Goal: Task Accomplishment & Management: Manage account settings

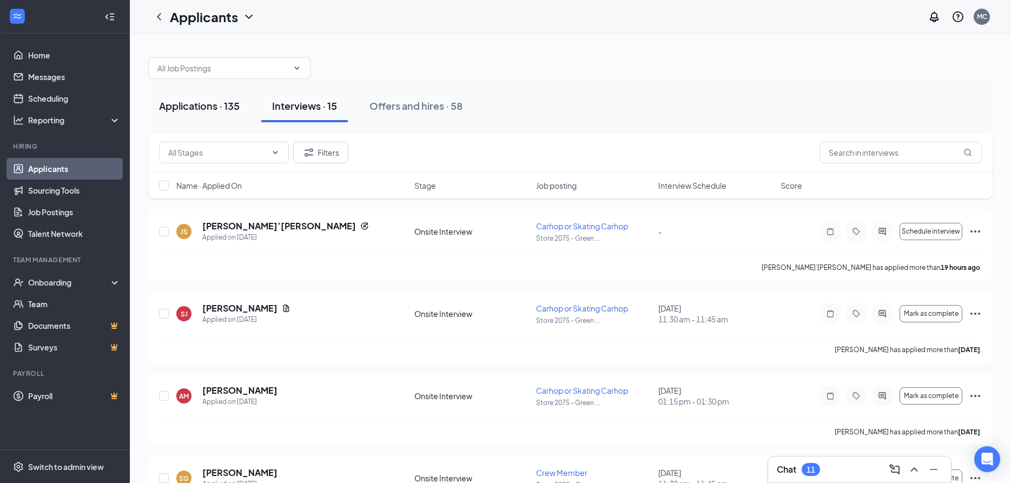
click at [200, 105] on div "Applications · 135" at bounding box center [199, 106] width 81 height 14
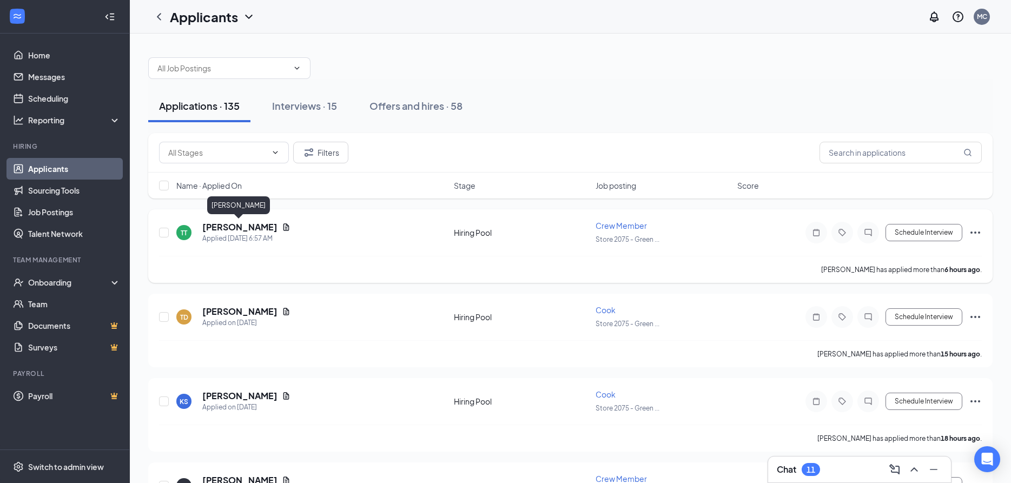
click at [233, 229] on h5 "[PERSON_NAME]" at bounding box center [239, 227] width 75 height 12
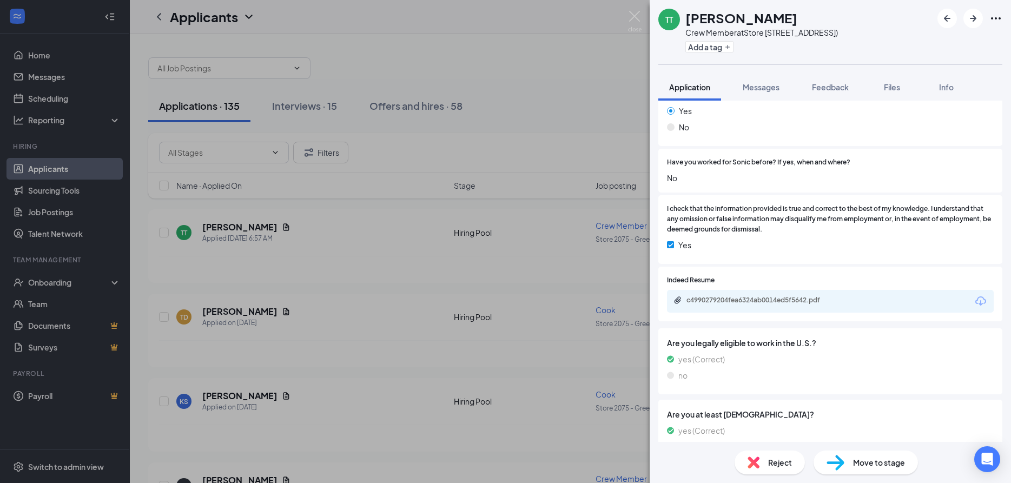
scroll to position [467, 0]
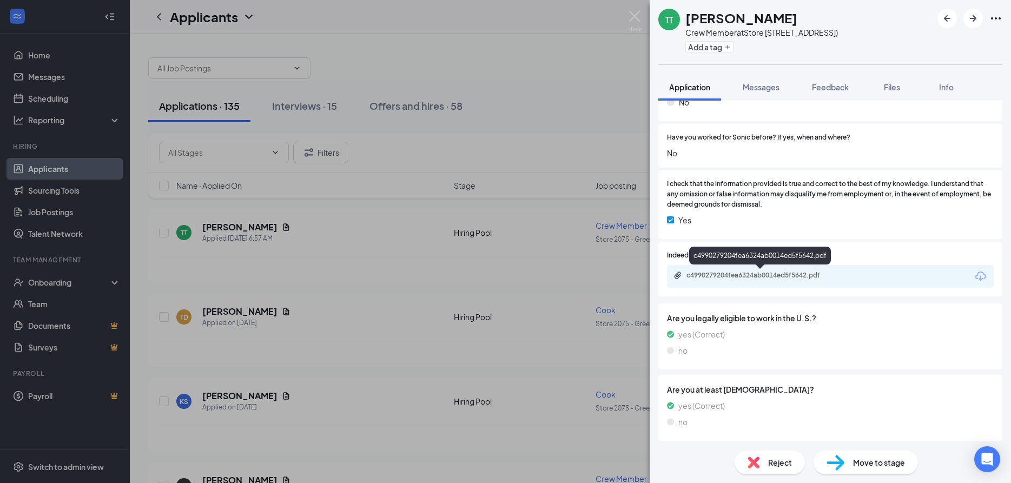
click at [801, 273] on div "c4990279204fea6324ab0014ed5f5642.pdf" at bounding box center [761, 275] width 151 height 9
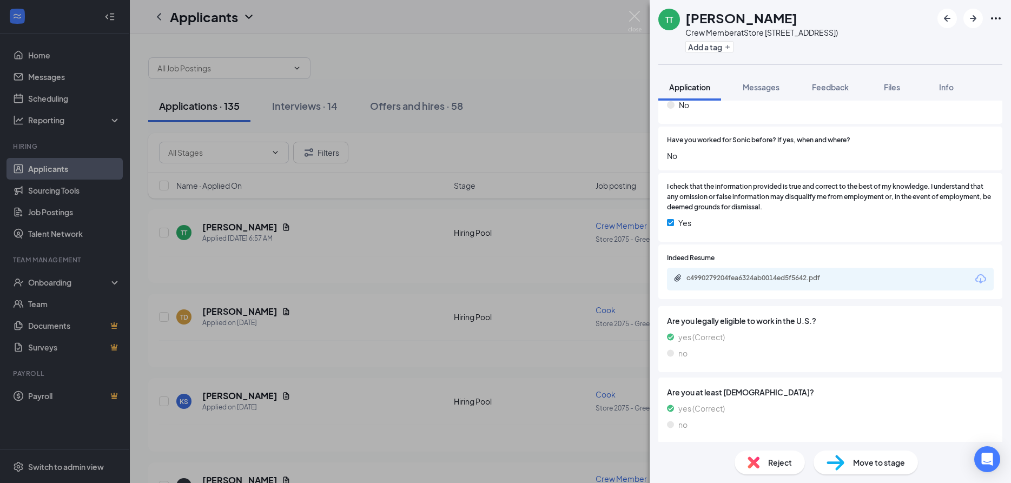
click at [779, 459] on span "Reject" at bounding box center [780, 462] width 24 height 12
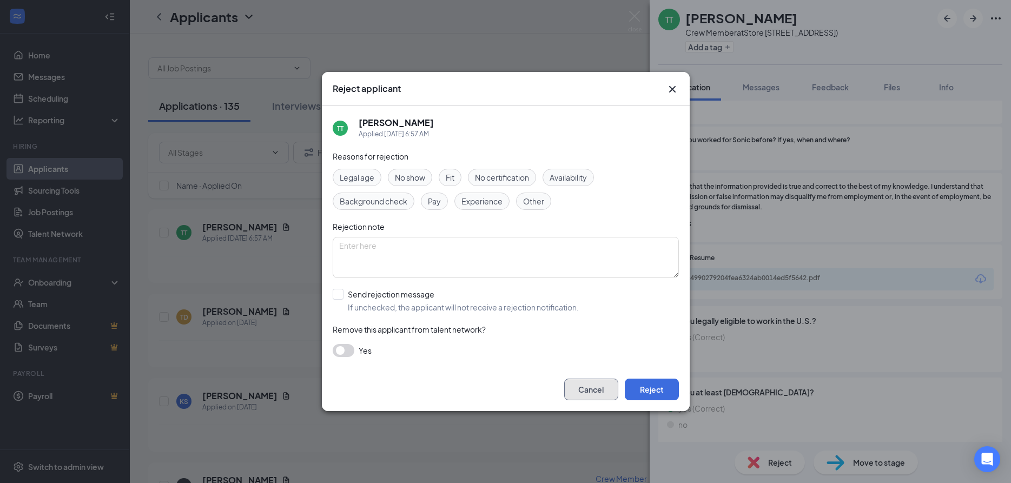
click at [587, 391] on button "Cancel" at bounding box center [591, 389] width 54 height 22
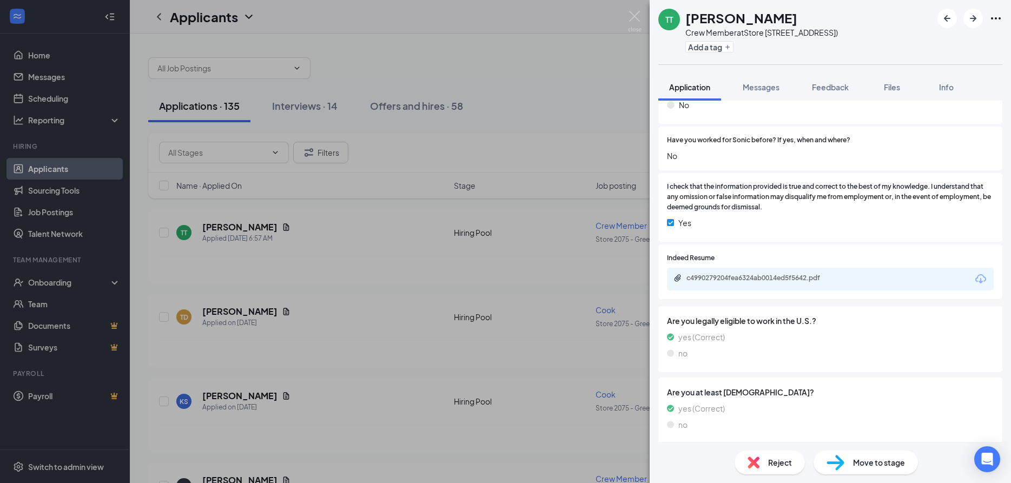
click at [772, 459] on span "Reject" at bounding box center [780, 462] width 24 height 12
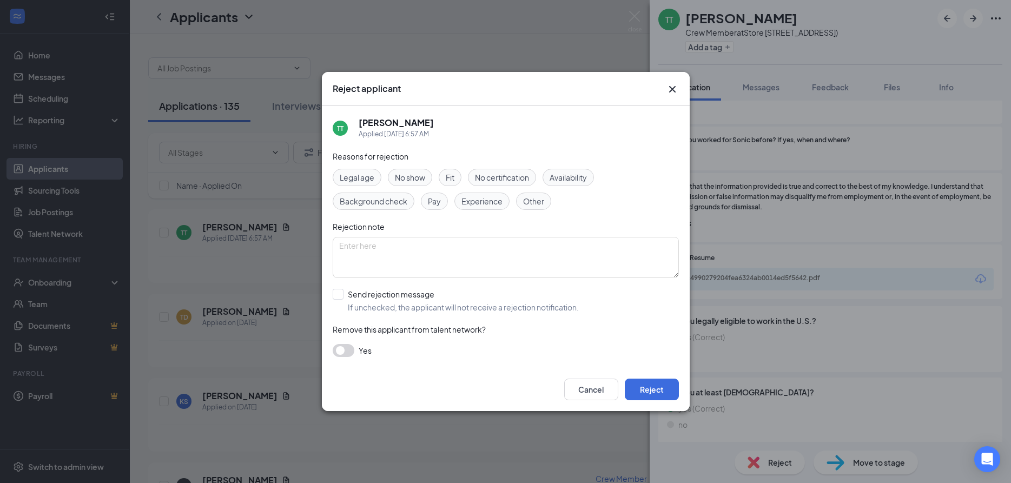
click at [449, 173] on span "Fit" at bounding box center [450, 177] width 9 height 12
click at [652, 389] on button "Reject" at bounding box center [652, 389] width 54 height 22
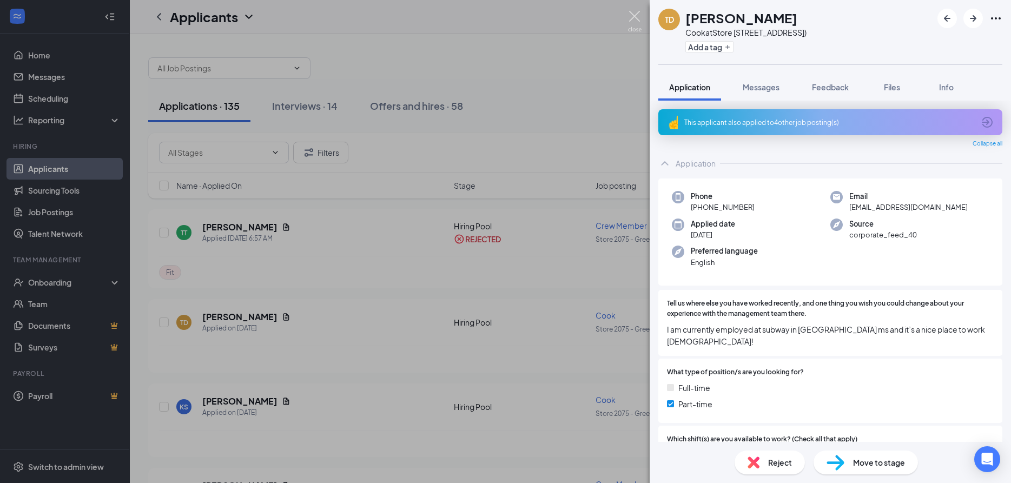
click at [632, 14] on img at bounding box center [635, 21] width 14 height 21
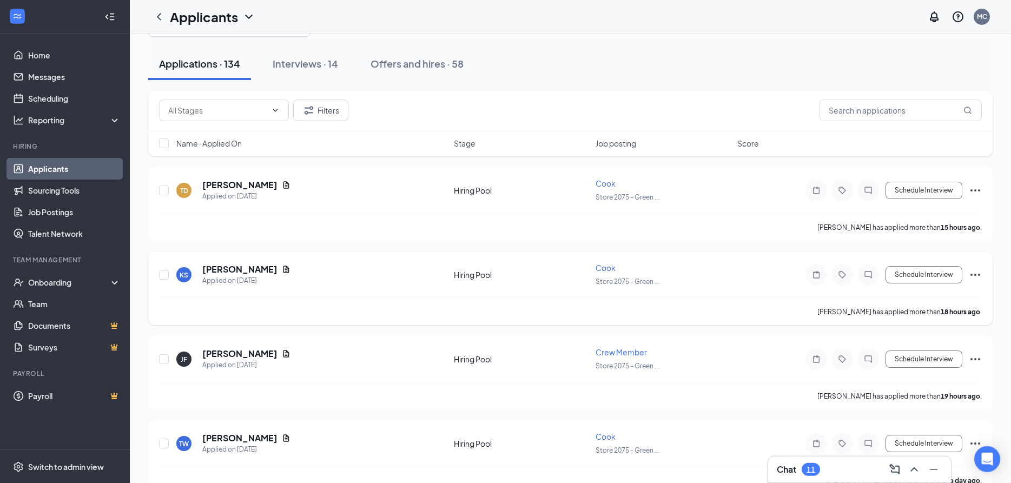
scroll to position [55, 0]
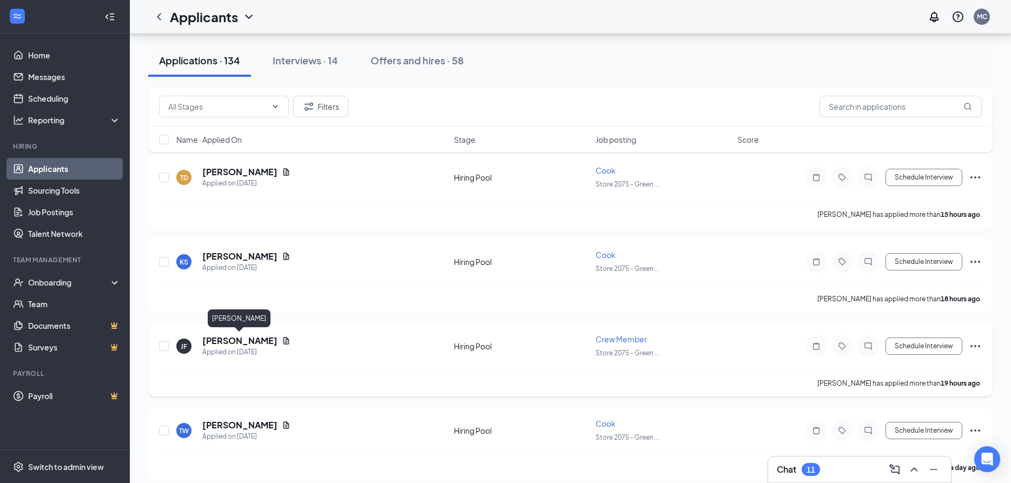
click at [230, 338] on h5 "[PERSON_NAME]" at bounding box center [239, 341] width 75 height 12
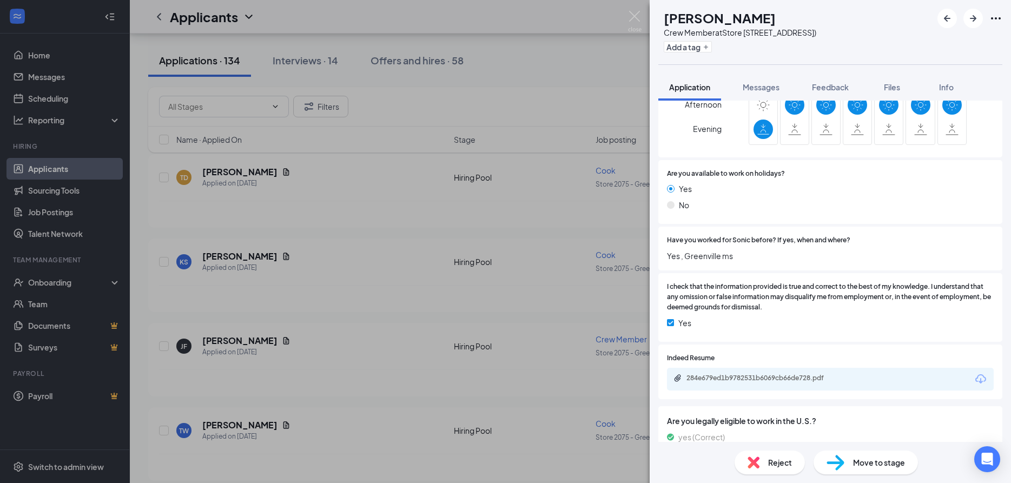
scroll to position [409, 0]
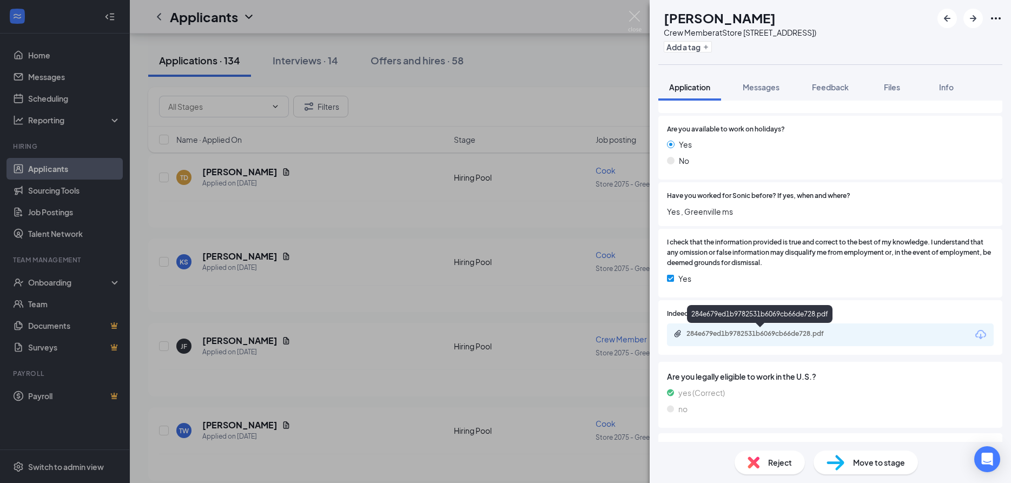
click at [752, 334] on div "284e679ed1b9782531b6069cb66de728.pdf" at bounding box center [761, 333] width 151 height 9
click at [811, 333] on div "284e679ed1b9782531b6069cb66de728.pdf" at bounding box center [761, 333] width 151 height 9
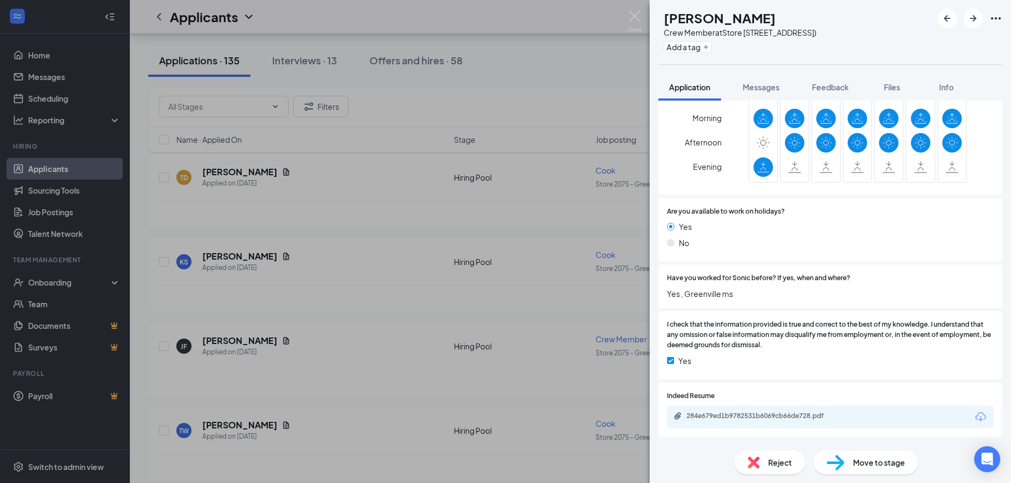
scroll to position [235, 0]
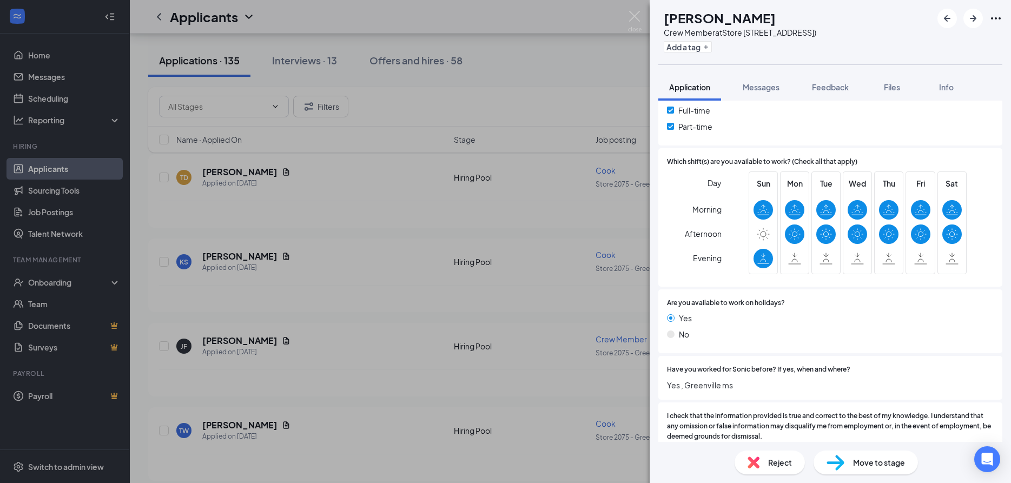
click at [865, 461] on span "Move to stage" at bounding box center [879, 462] width 52 height 12
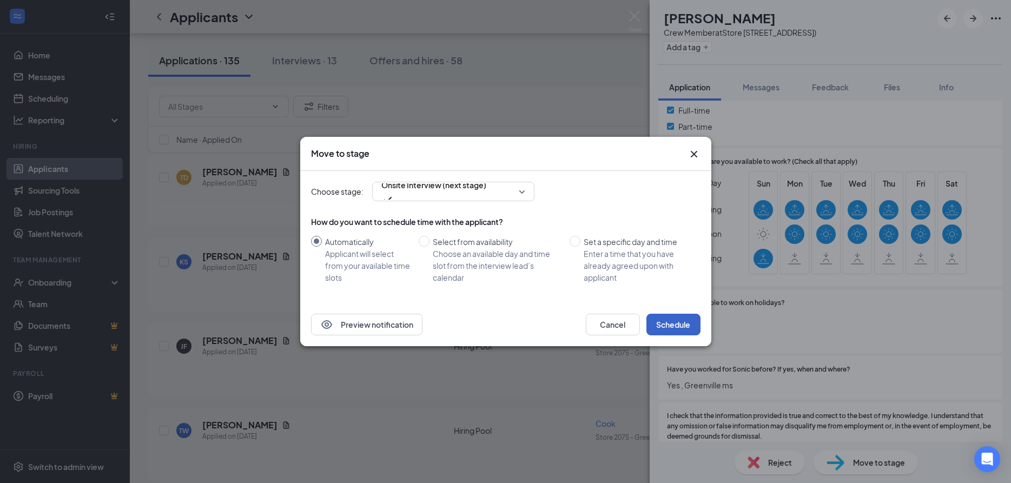
click at [678, 321] on button "Schedule" at bounding box center [673, 325] width 54 height 22
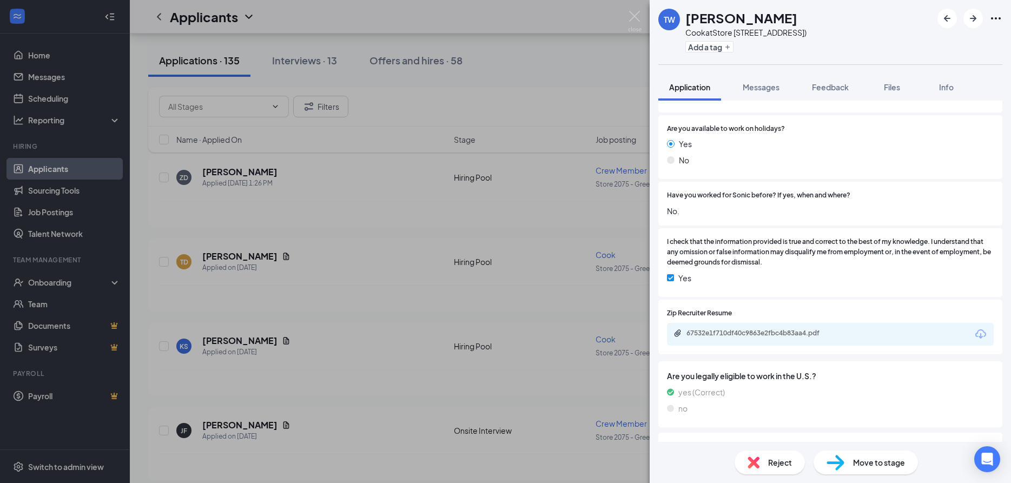
scroll to position [467, 0]
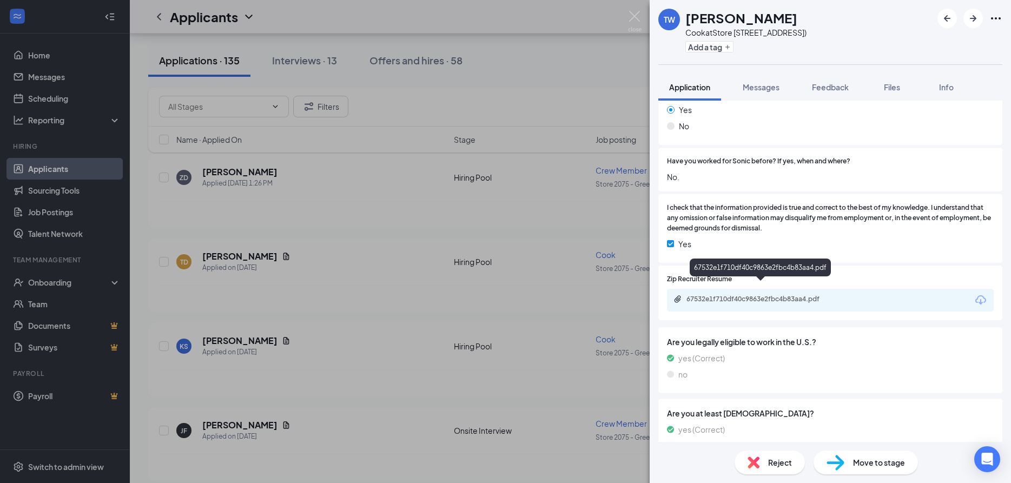
click at [773, 295] on div "67532e1f710df40c9863e2fbc4b83aa4.pdf" at bounding box center [761, 299] width 151 height 9
click at [631, 16] on img at bounding box center [635, 21] width 14 height 21
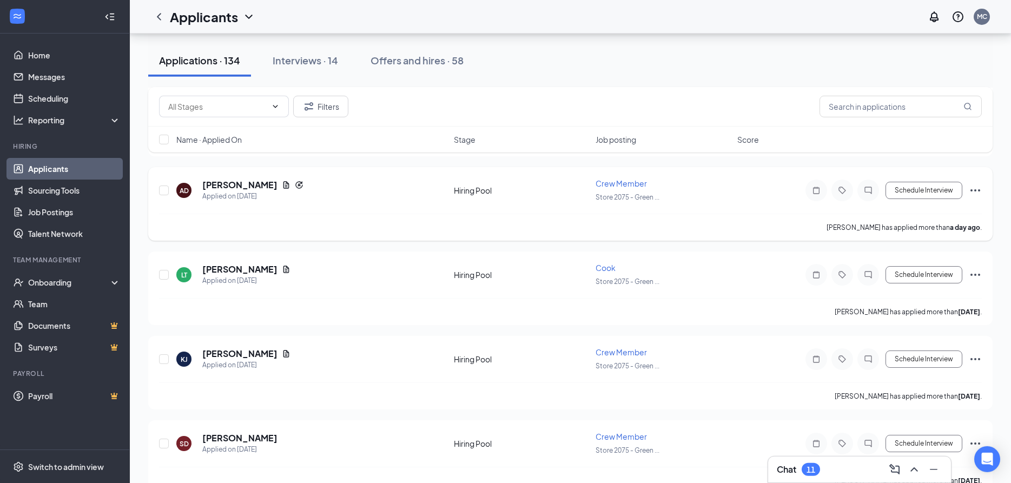
scroll to position [441, 0]
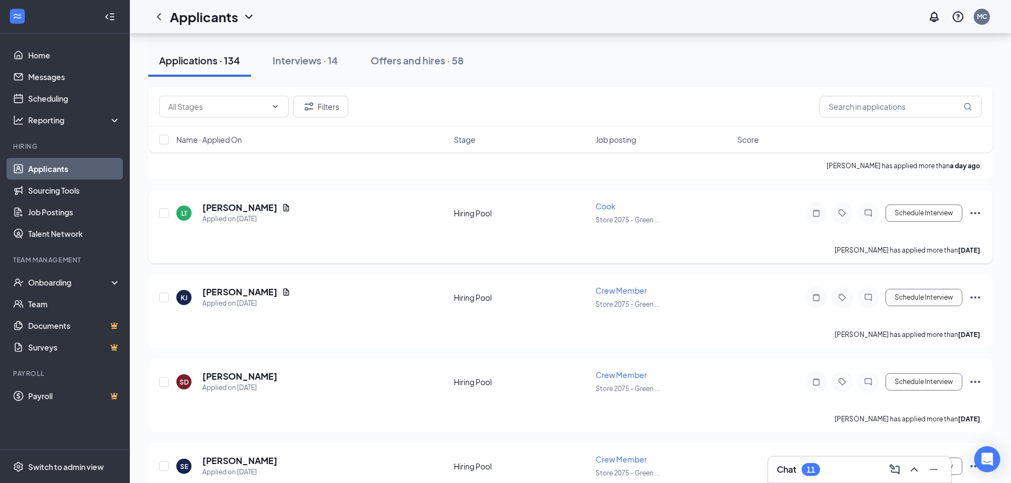
click at [975, 208] on icon "Ellipses" at bounding box center [974, 213] width 13 height 13
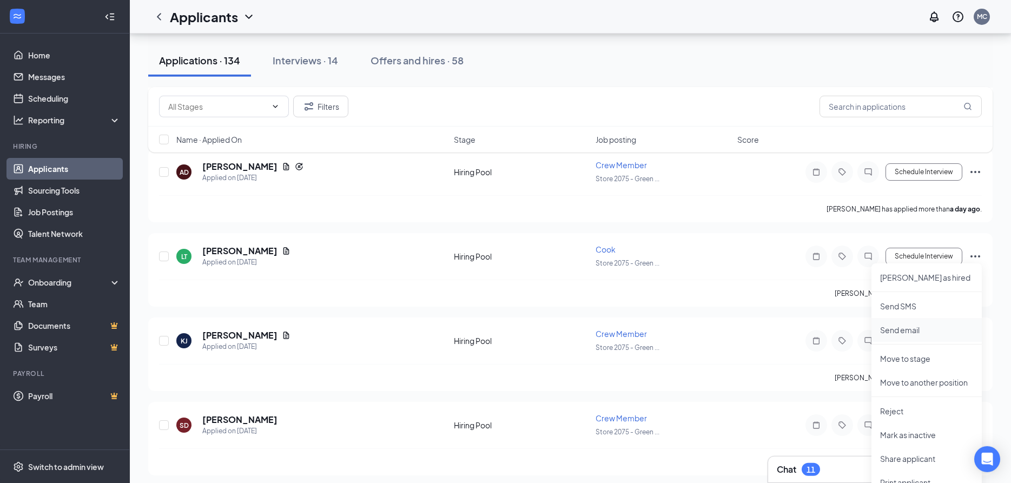
scroll to position [386, 0]
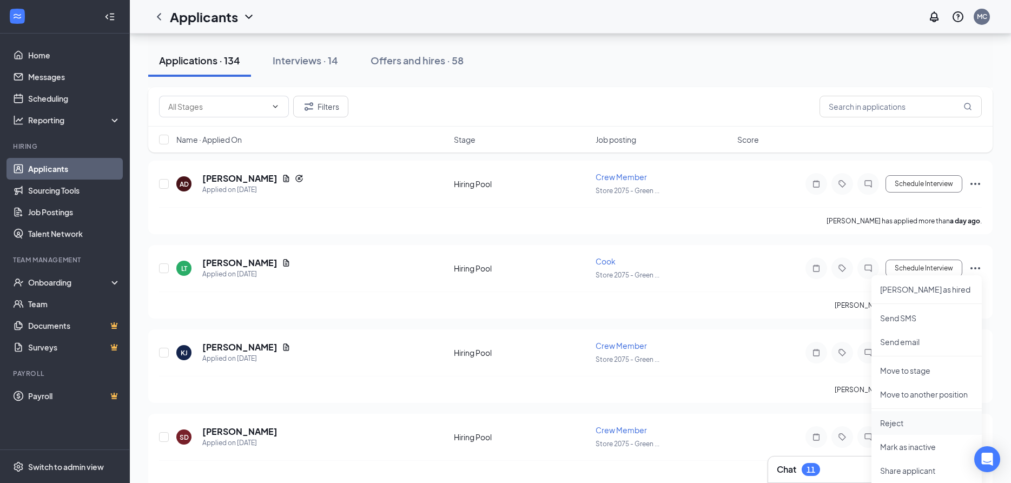
click at [890, 420] on p "Reject" at bounding box center [926, 422] width 93 height 11
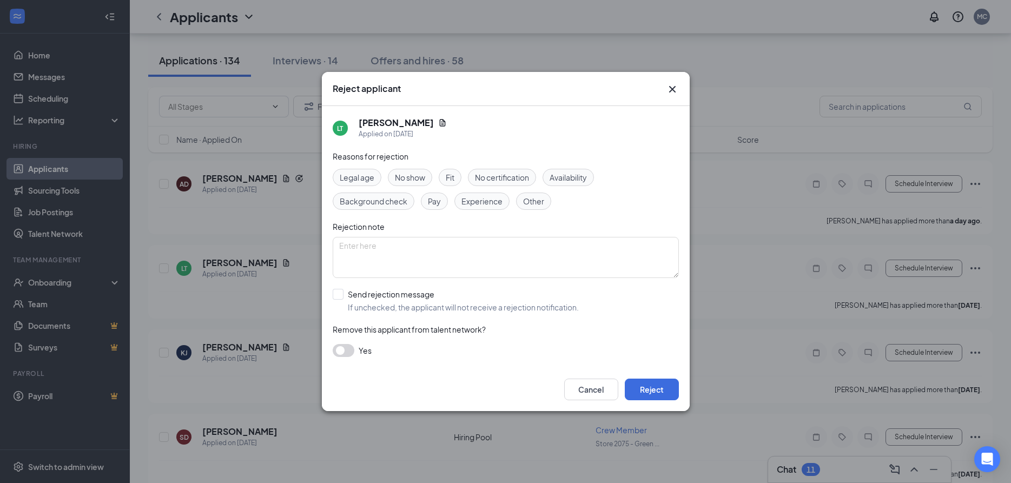
click at [482, 200] on span "Experience" at bounding box center [481, 201] width 41 height 12
click at [652, 384] on button "Reject" at bounding box center [652, 389] width 54 height 22
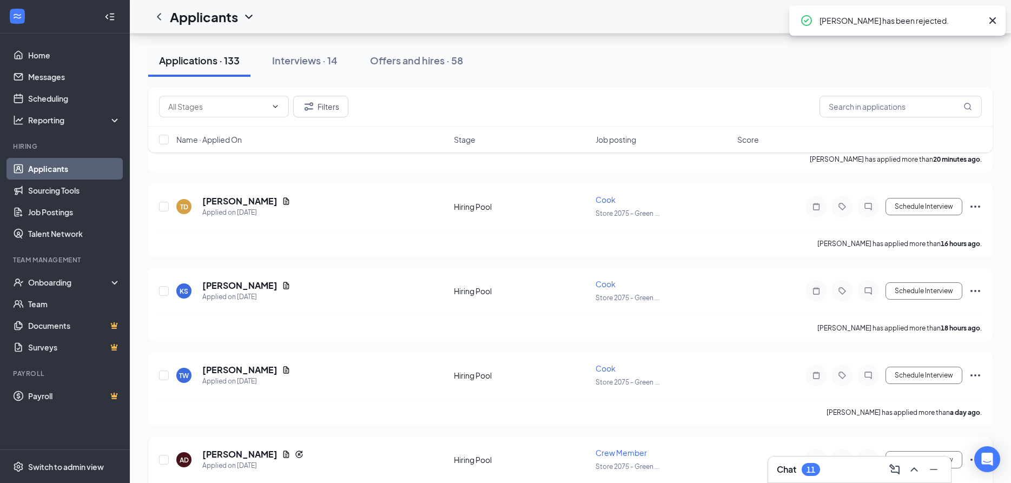
scroll to position [0, 0]
